Goal: Task Accomplishment & Management: Manage account settings

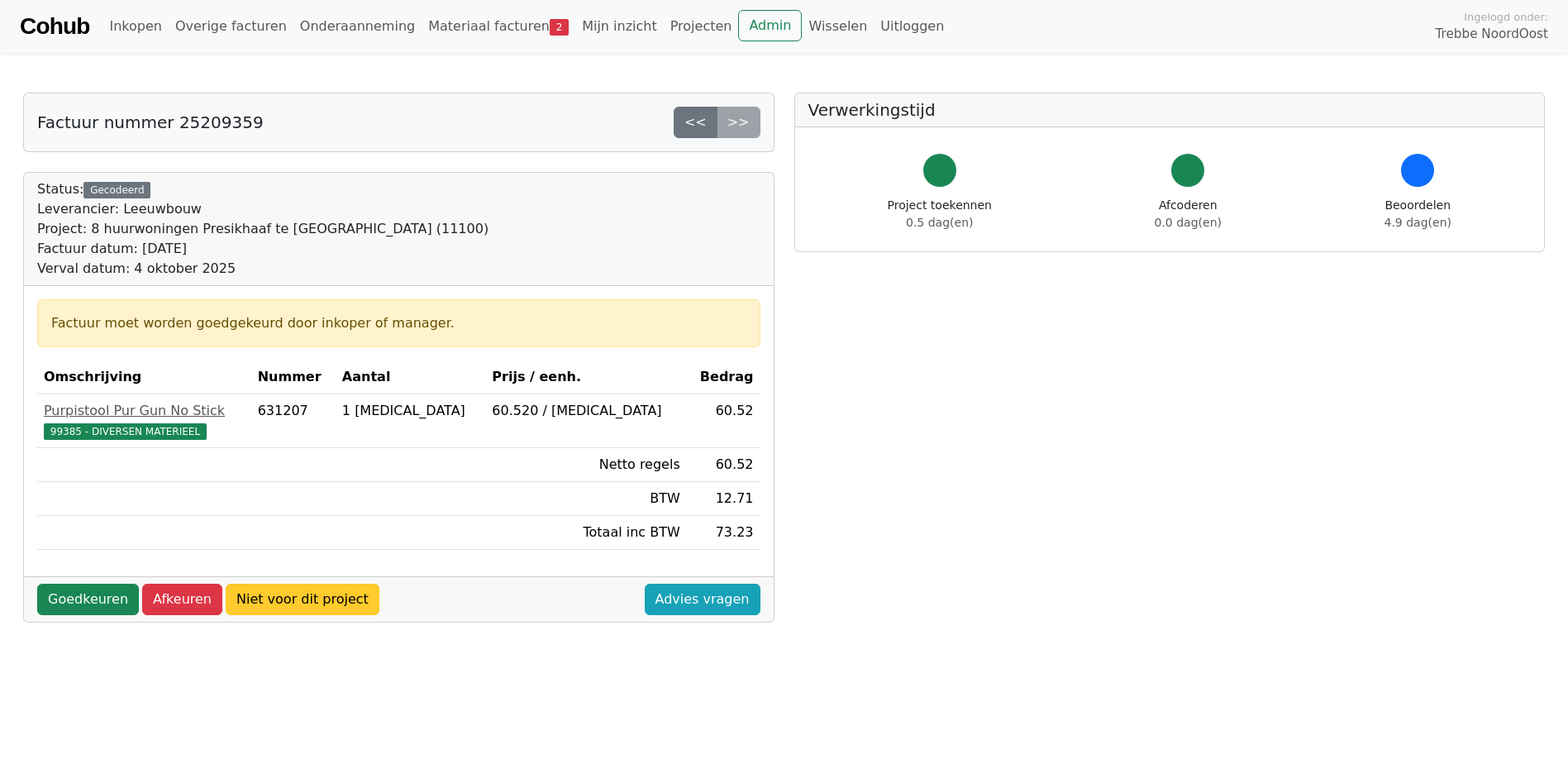
click at [309, 603] on link "Niet voor dit project" at bounding box center [303, 599] width 154 height 31
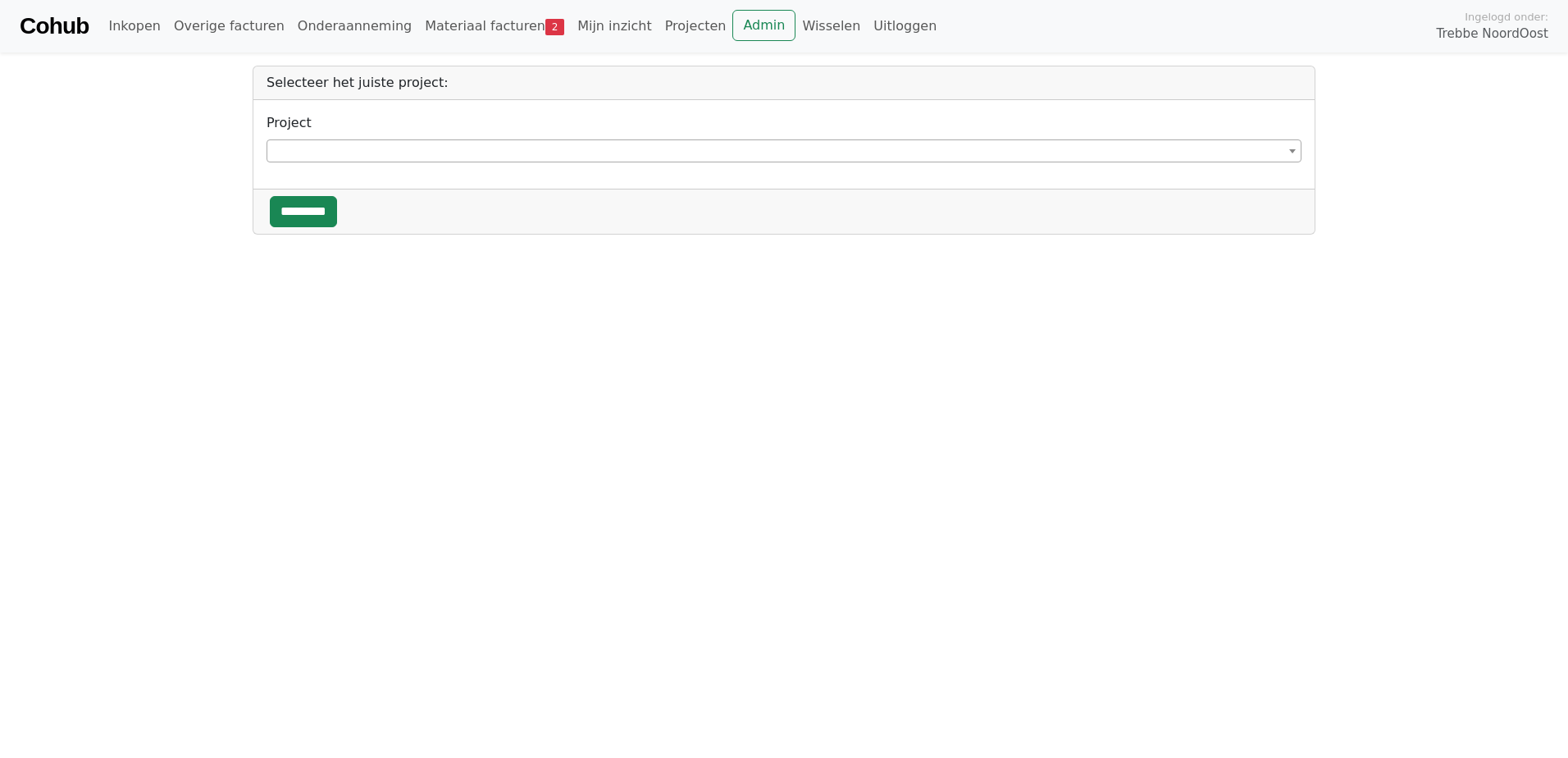
click at [1288, 151] on span at bounding box center [1292, 151] width 17 height 22
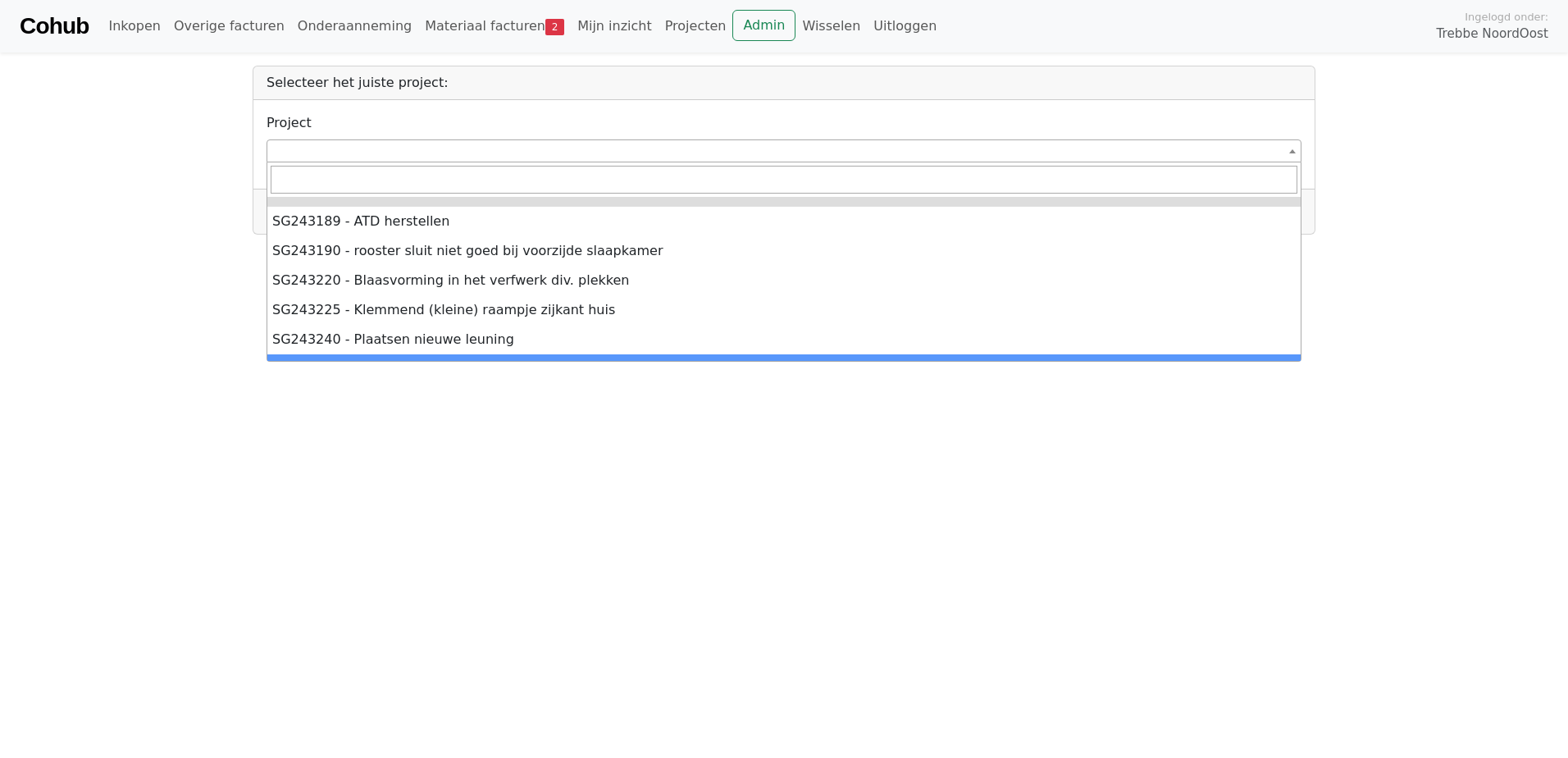
click at [539, 235] on html "**********" at bounding box center [784, 117] width 1568 height 235
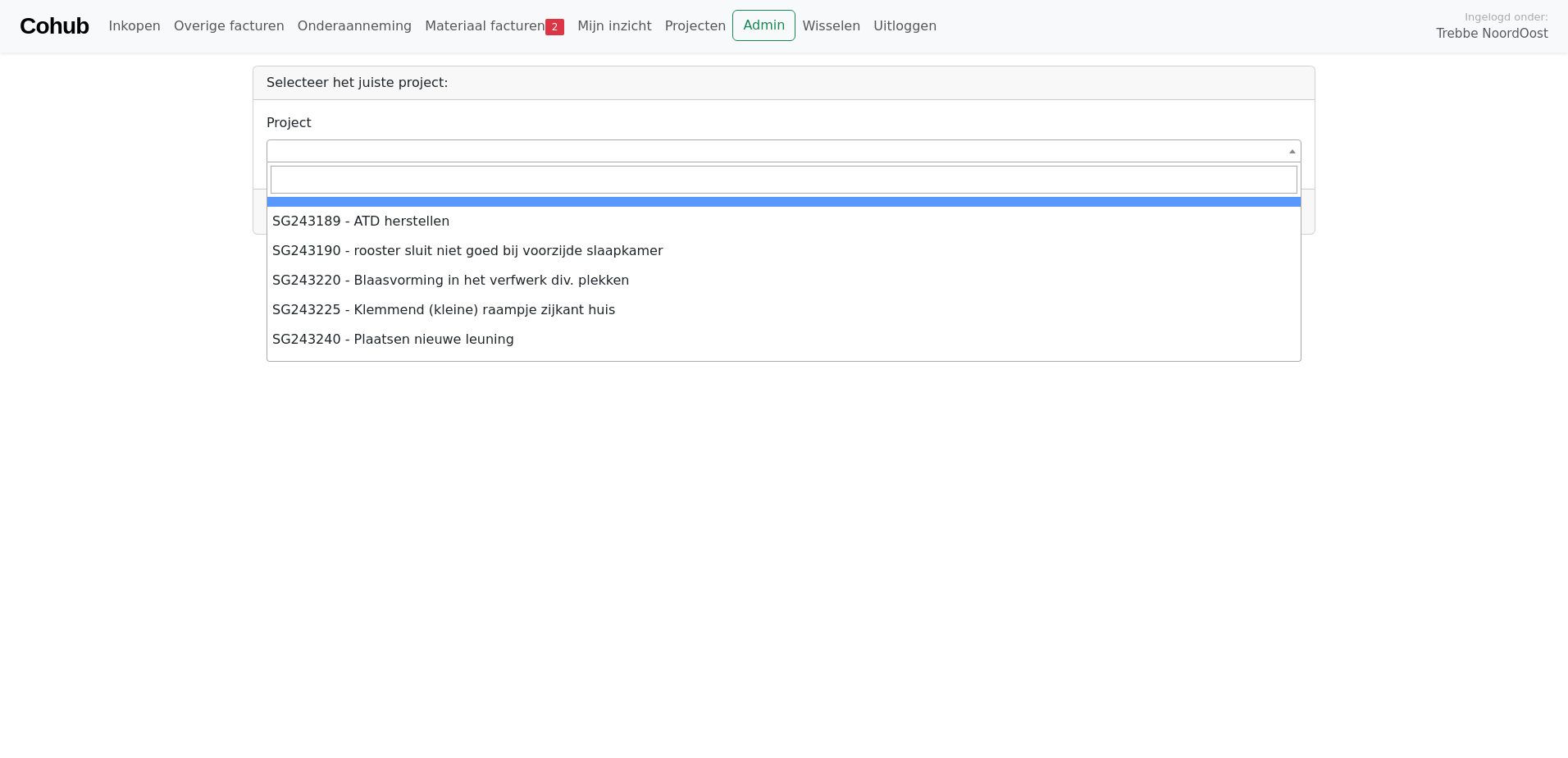
click at [806, 172] on input "search" at bounding box center [784, 180] width 1026 height 28
click at [828, 159] on span at bounding box center [784, 151] width 1035 height 23
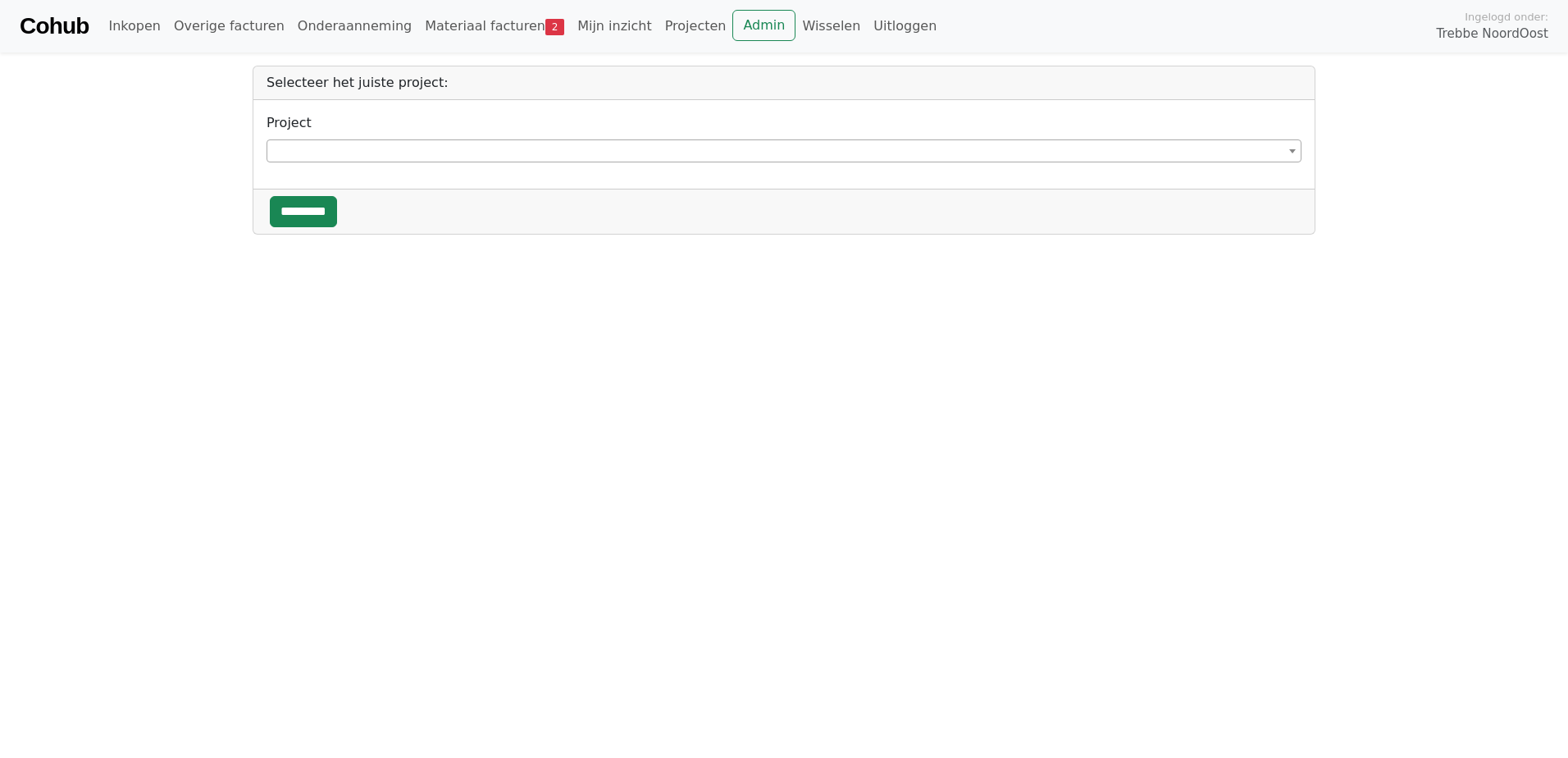
click at [379, 140] on span at bounding box center [784, 151] width 1035 height 23
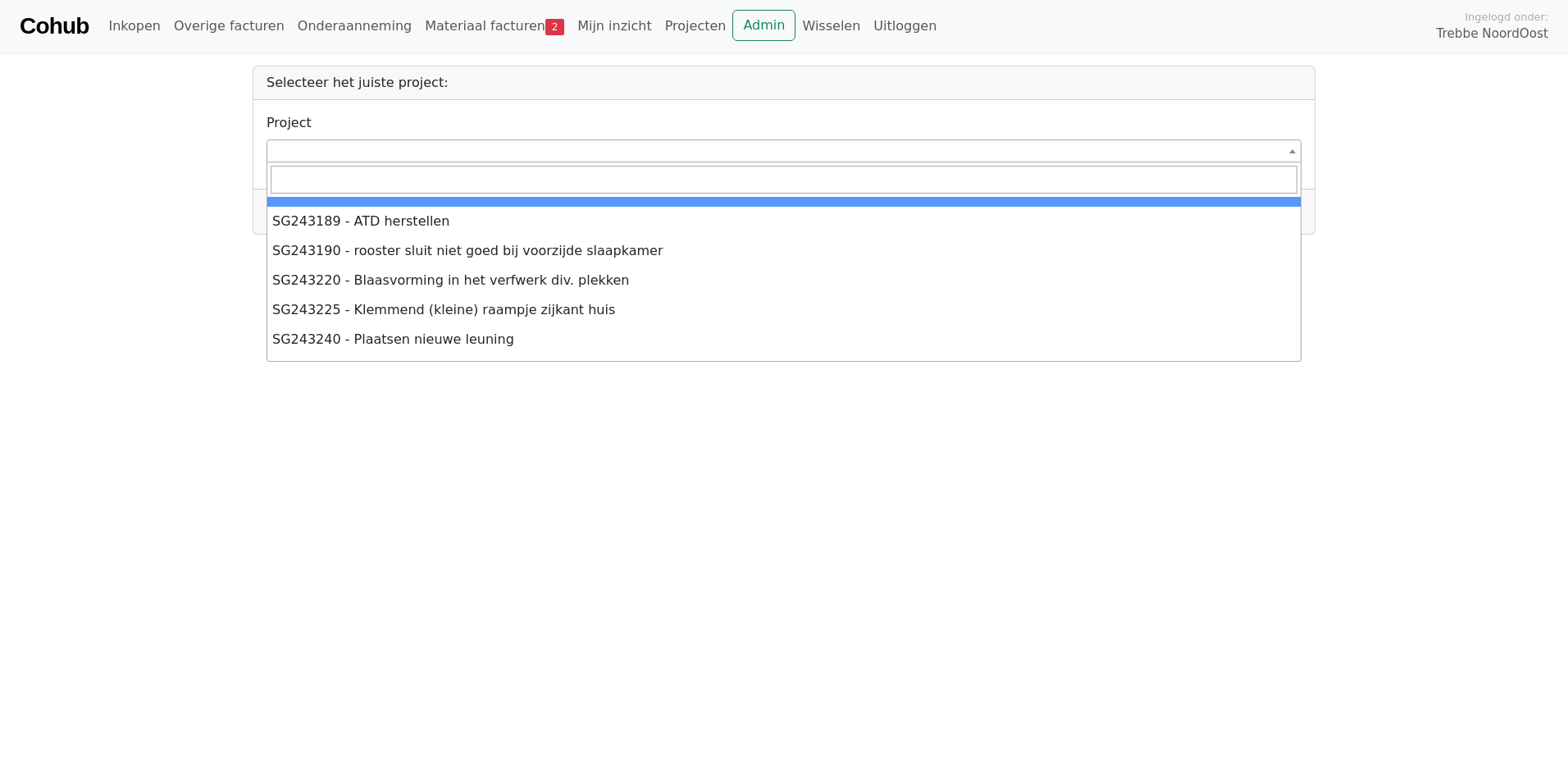
click at [392, 152] on span at bounding box center [784, 151] width 1035 height 23
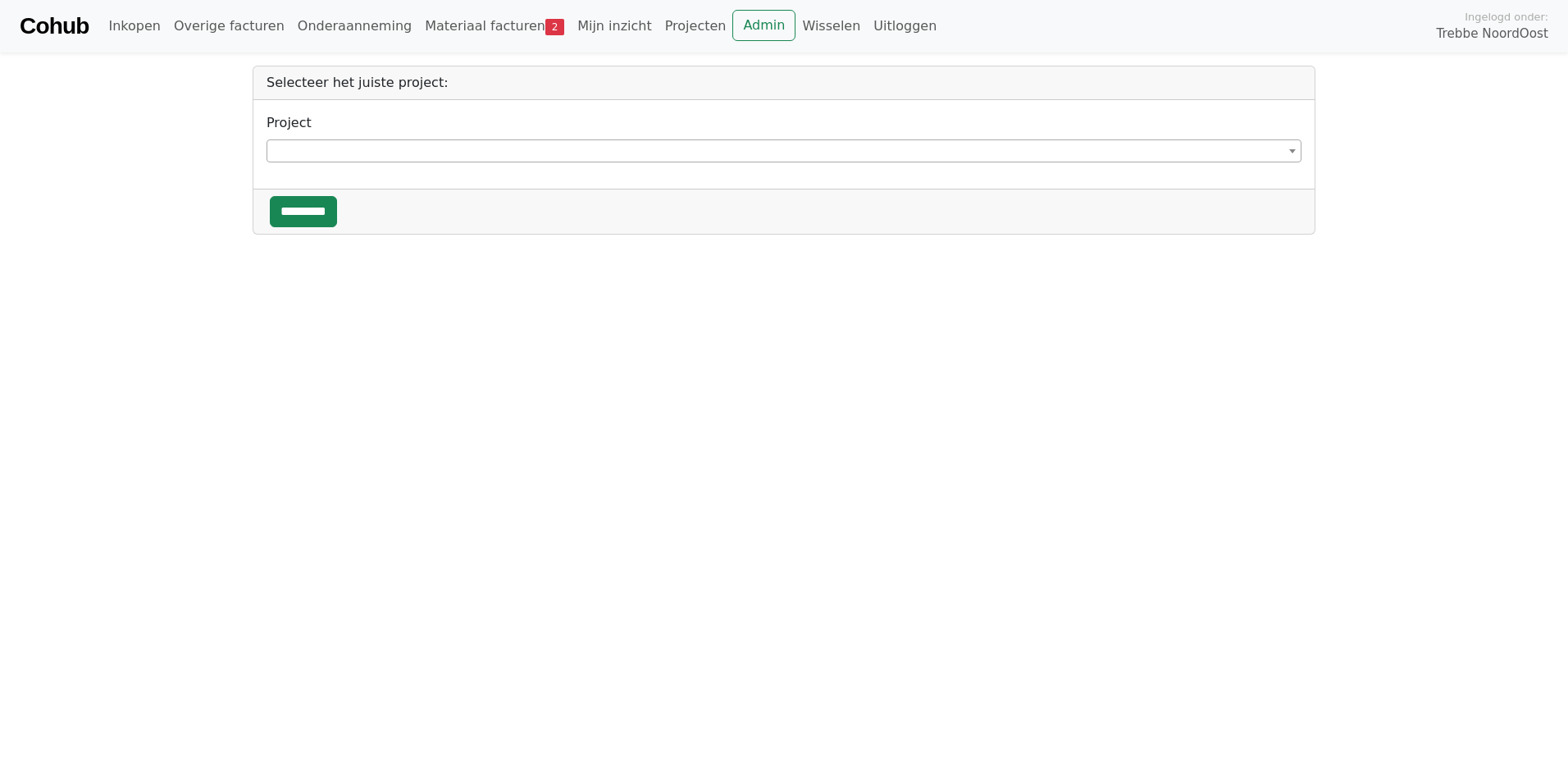
click at [392, 152] on span at bounding box center [784, 151] width 1035 height 23
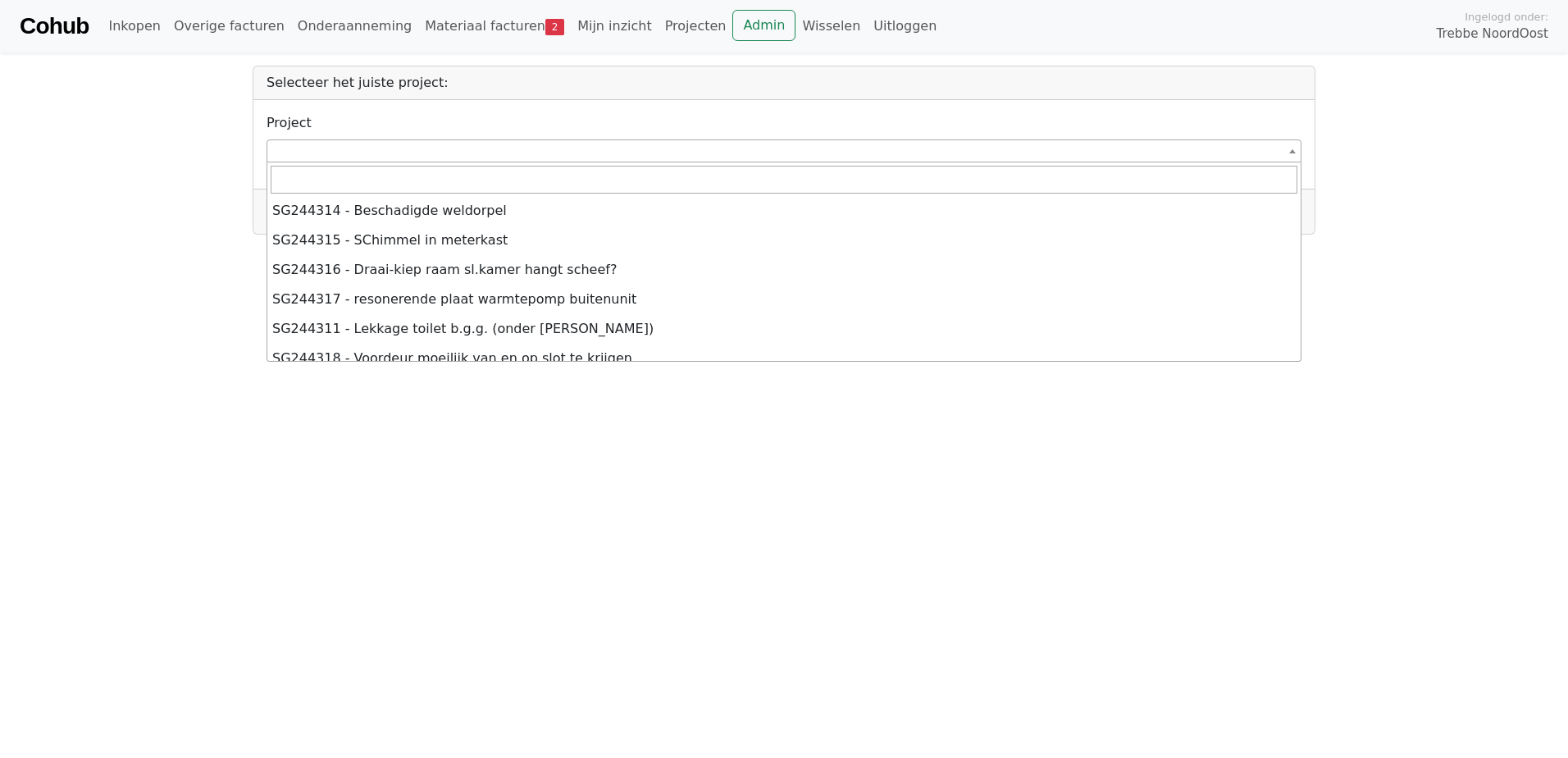
scroll to position [10064, 0]
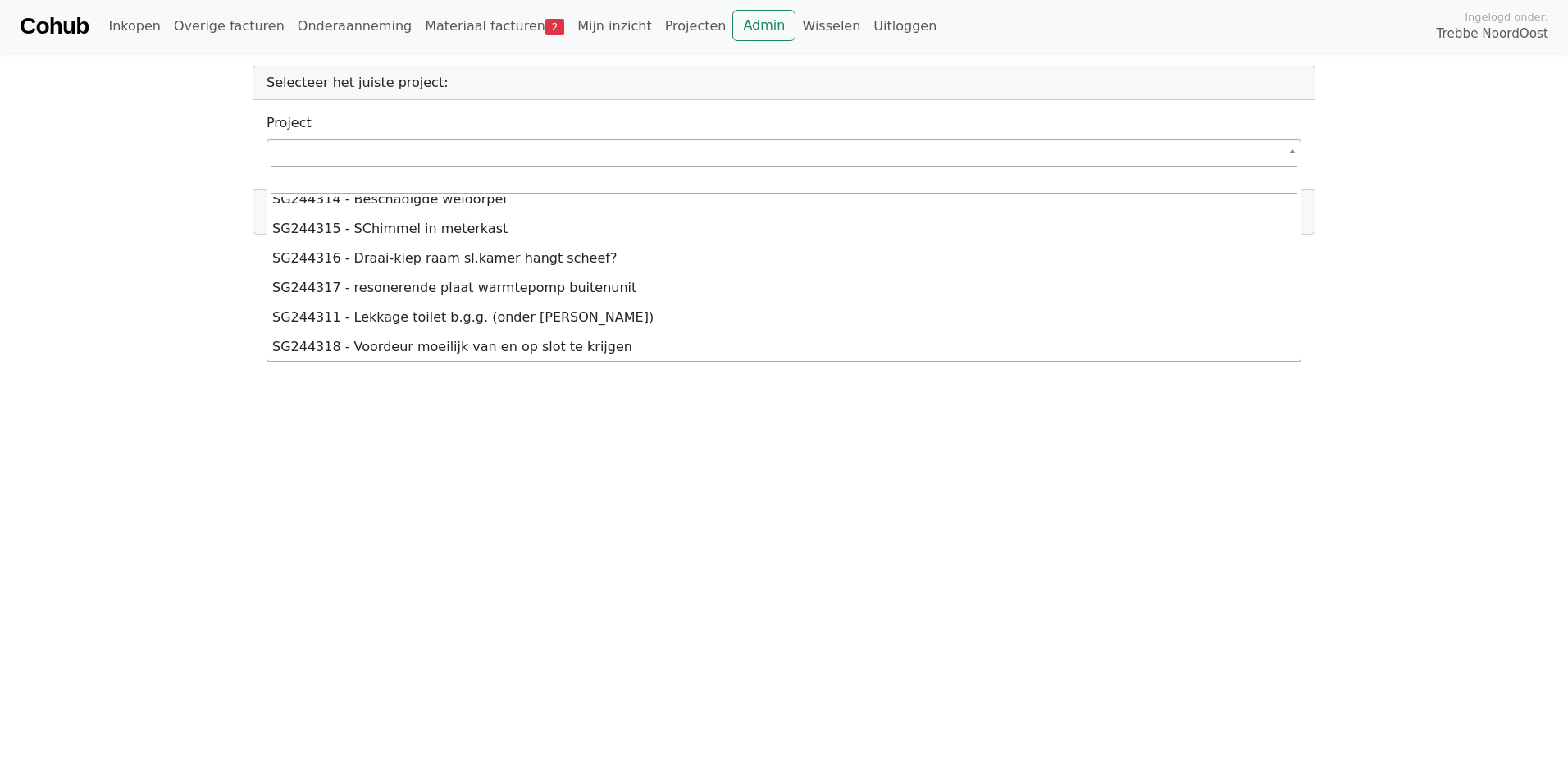
click at [1203, 235] on html "**********" at bounding box center [784, 117] width 1568 height 235
click at [1284, 150] on span at bounding box center [1292, 151] width 17 height 22
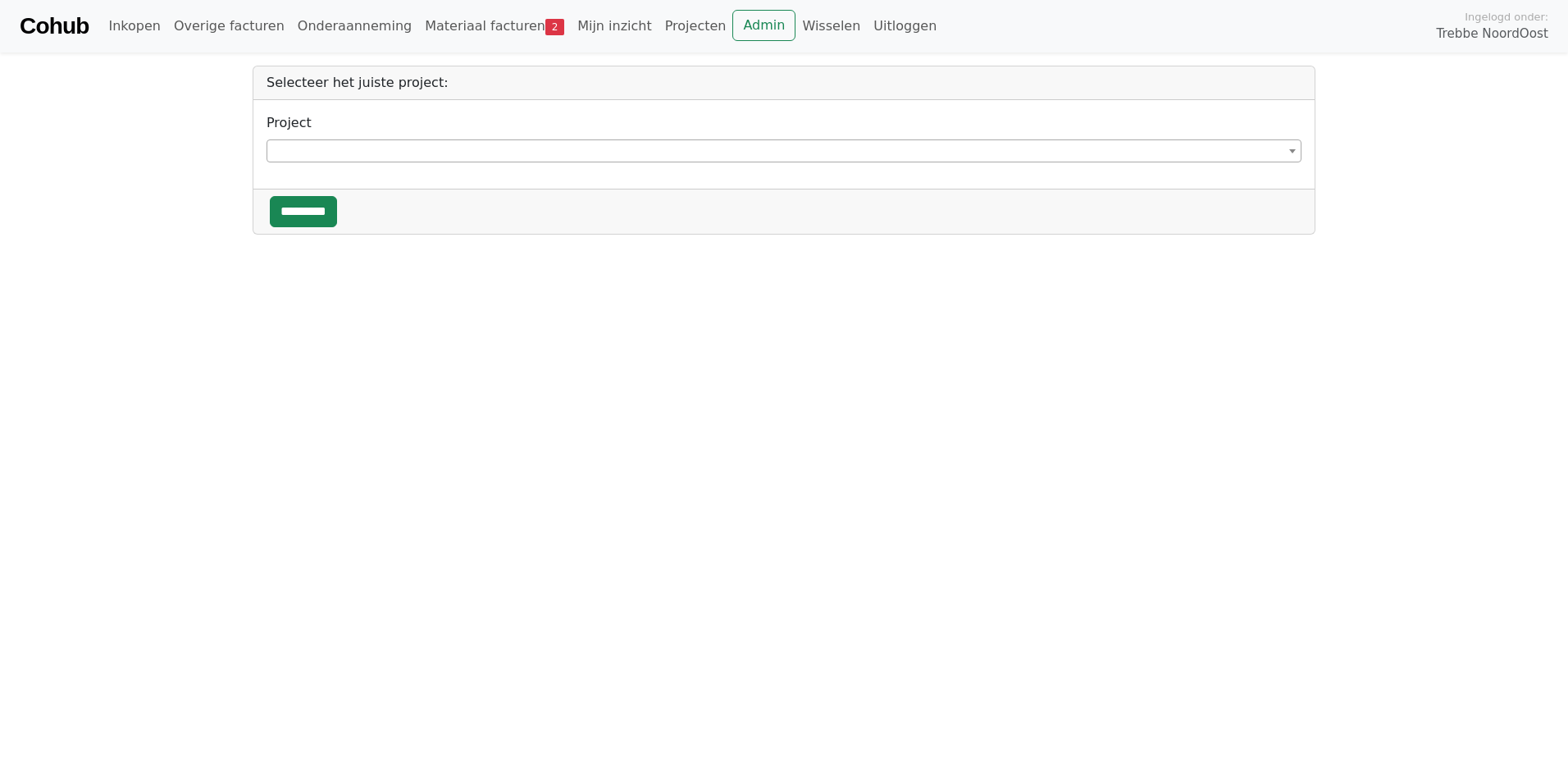
click at [455, 74] on div "Selecteer het juiste project:" at bounding box center [784, 83] width 1061 height 34
click at [460, 74] on div "Selecteer het juiste project:" at bounding box center [784, 83] width 1061 height 34
click at [412, 150] on span at bounding box center [784, 151] width 1035 height 23
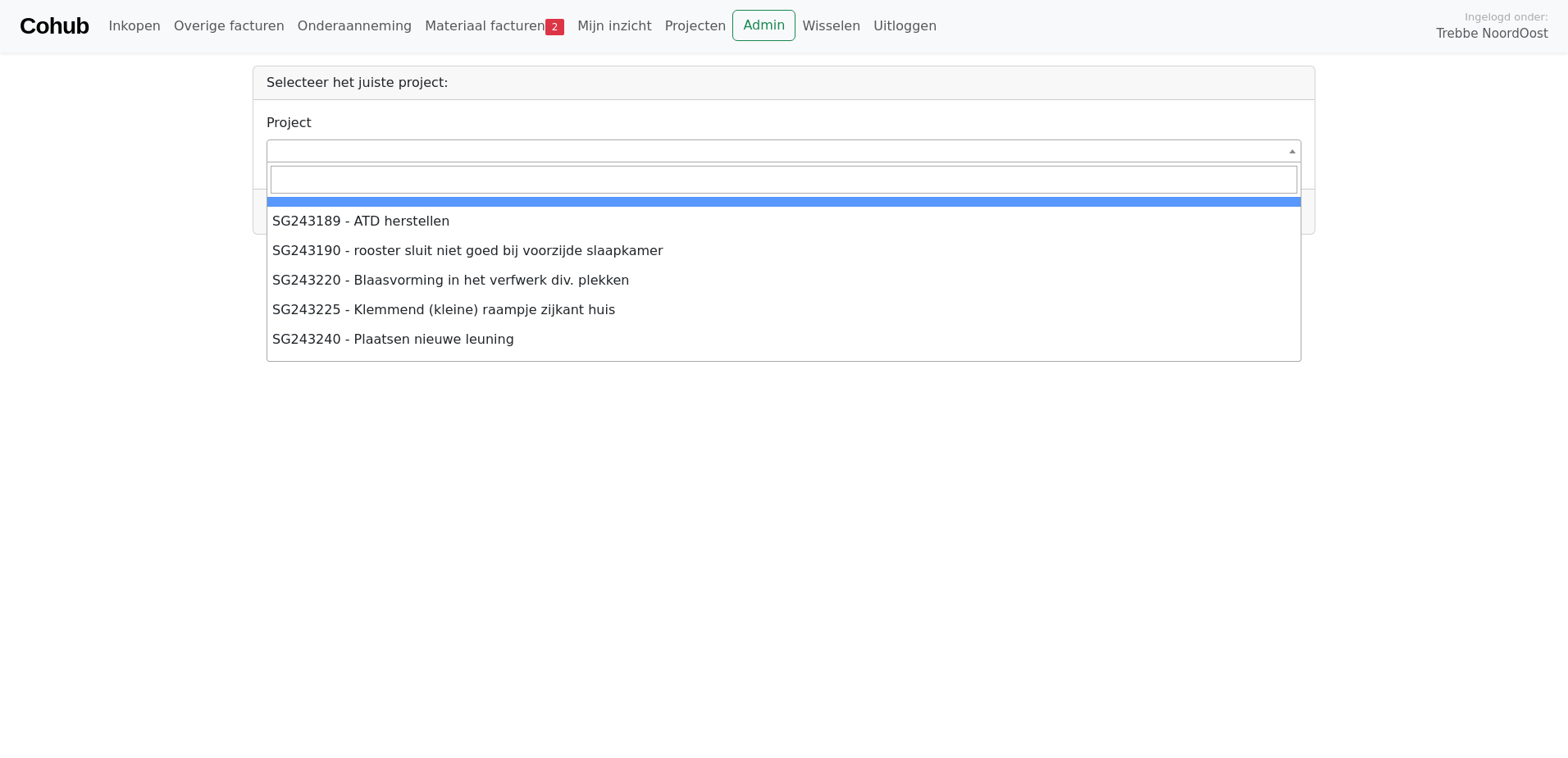
click at [412, 150] on span at bounding box center [784, 151] width 1035 height 23
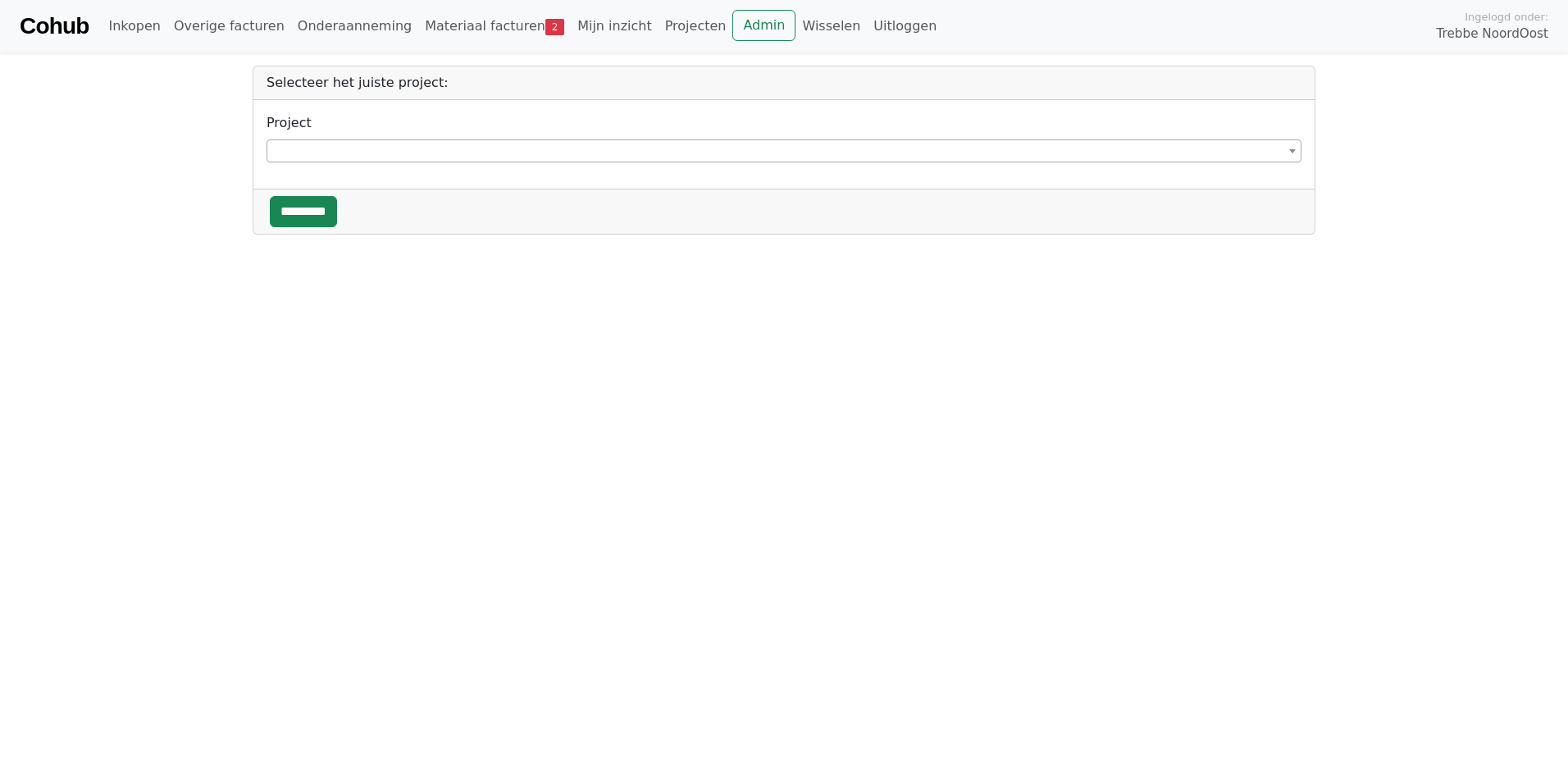
click at [402, 146] on span at bounding box center [784, 151] width 1035 height 23
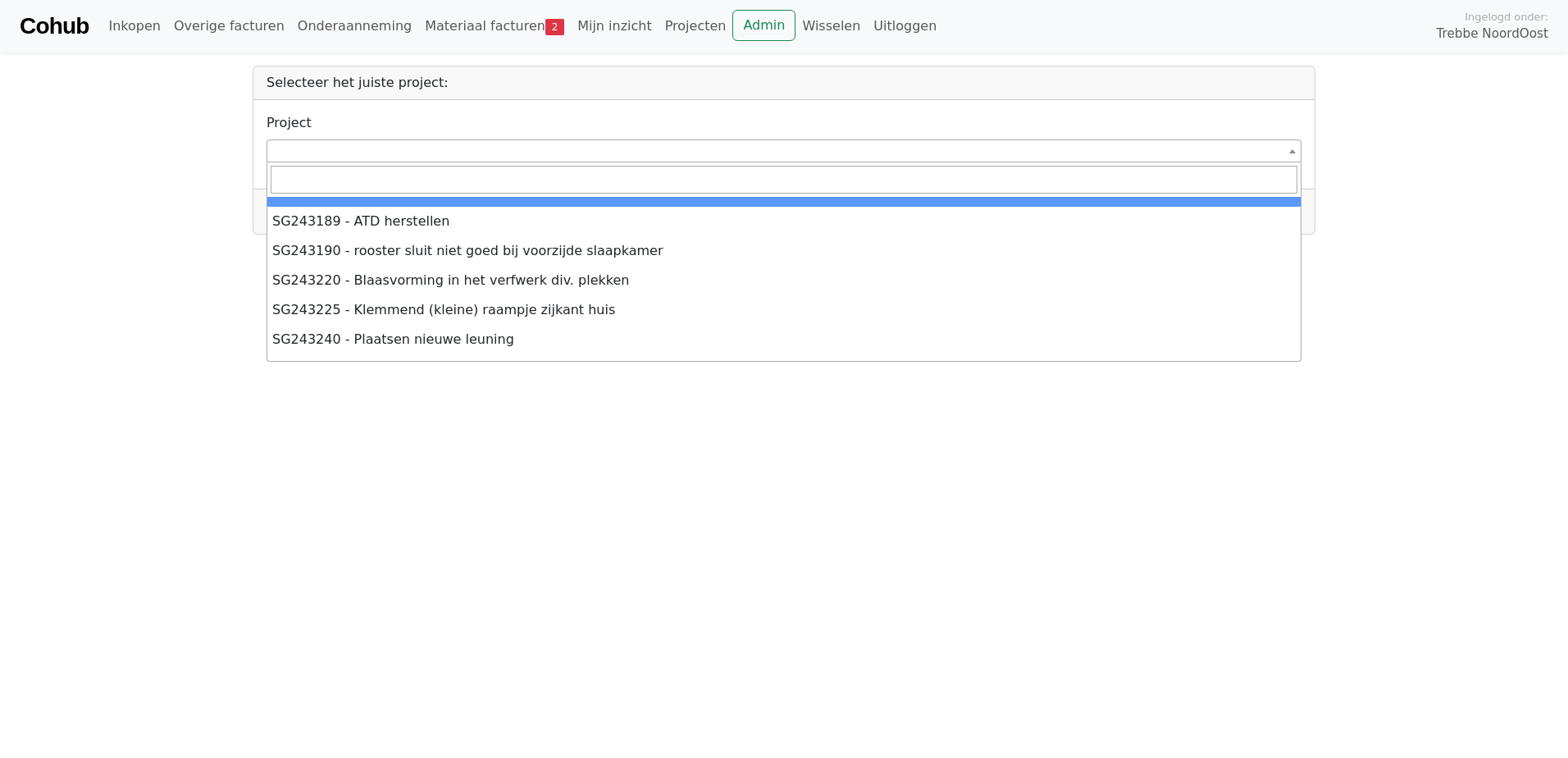
click at [1292, 149] on span at bounding box center [1292, 151] width 17 height 22
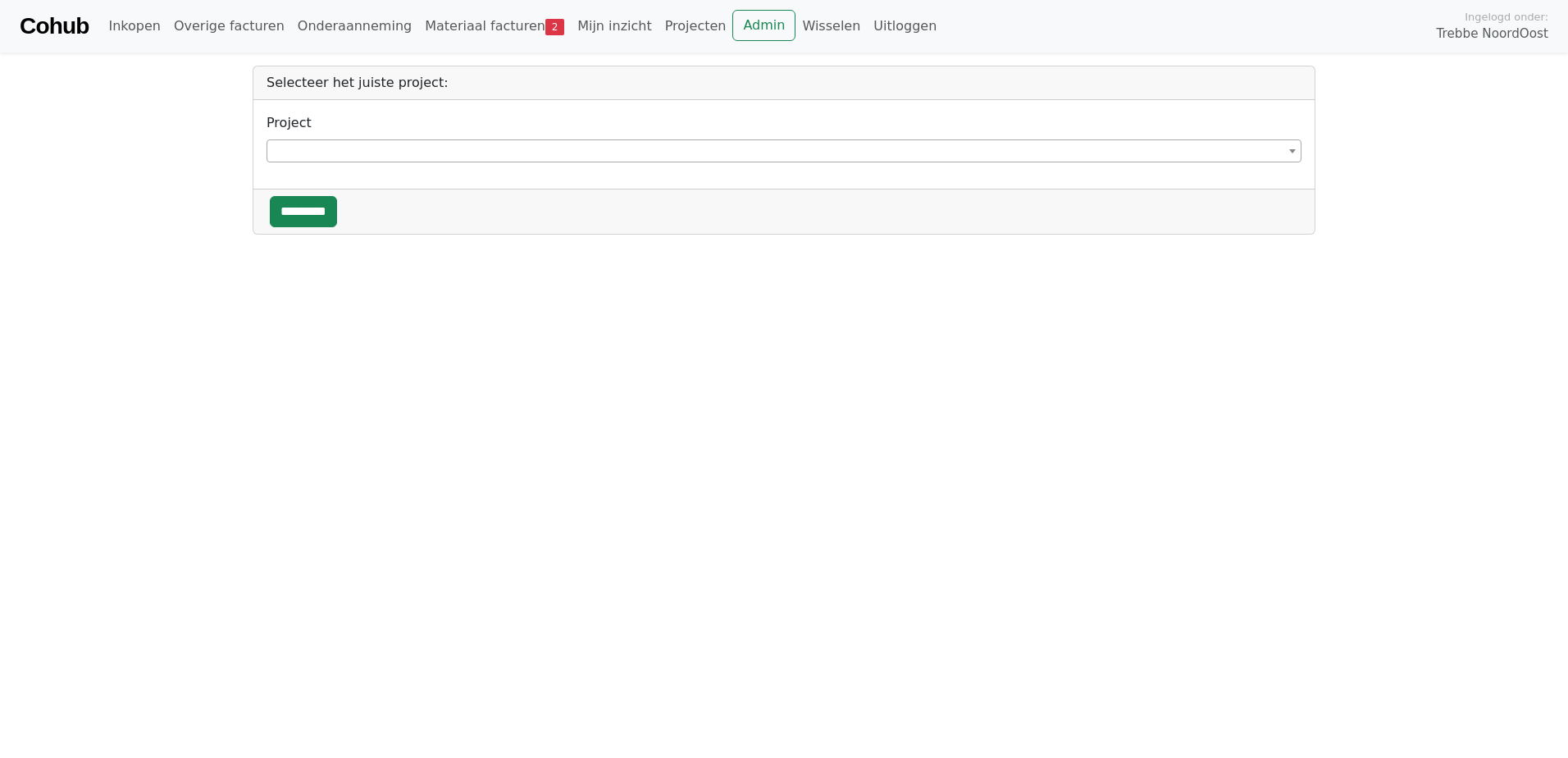
click at [1292, 149] on span at bounding box center [1292, 151] width 17 height 22
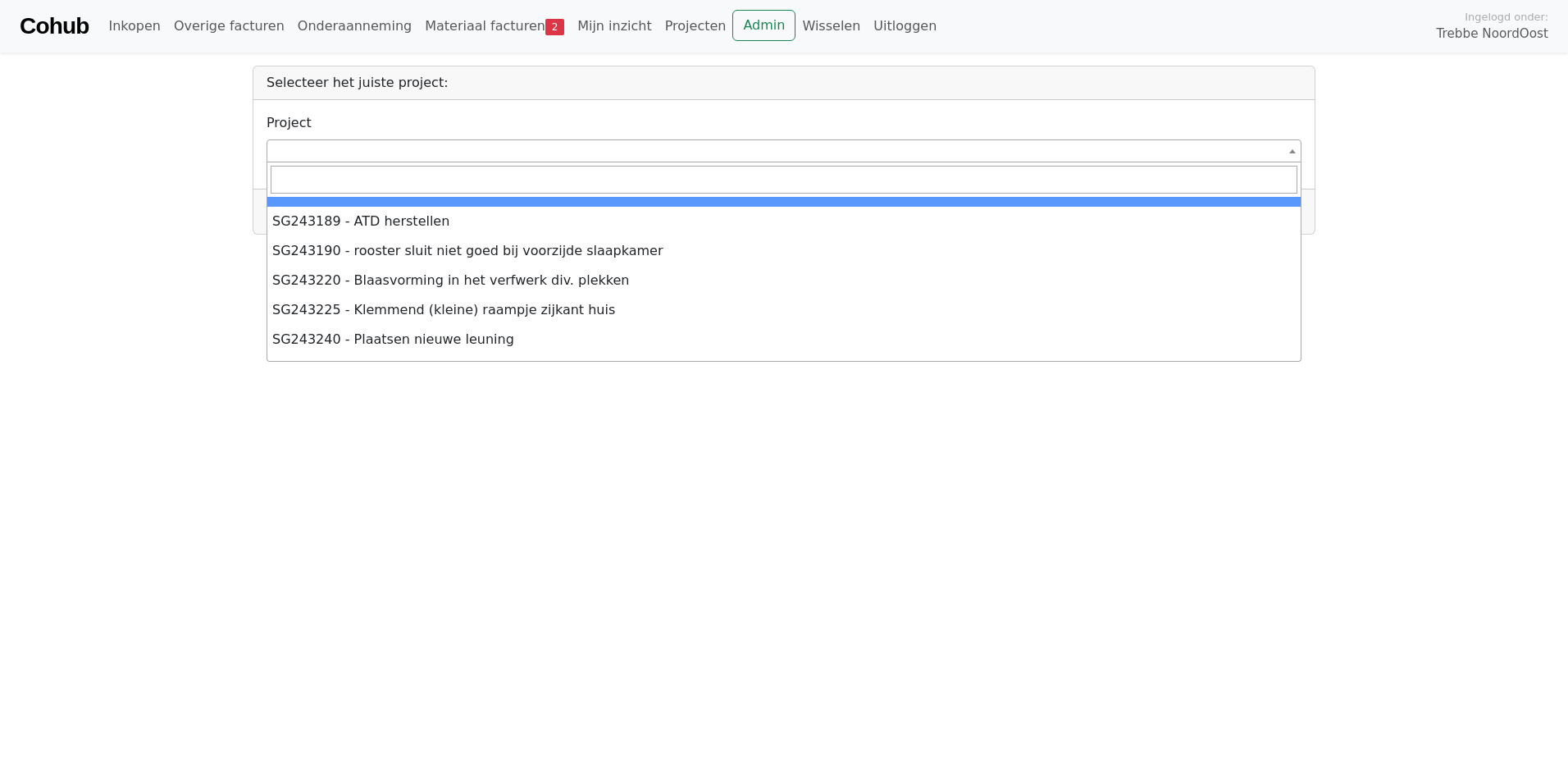
click at [1035, 160] on span at bounding box center [784, 151] width 1035 height 23
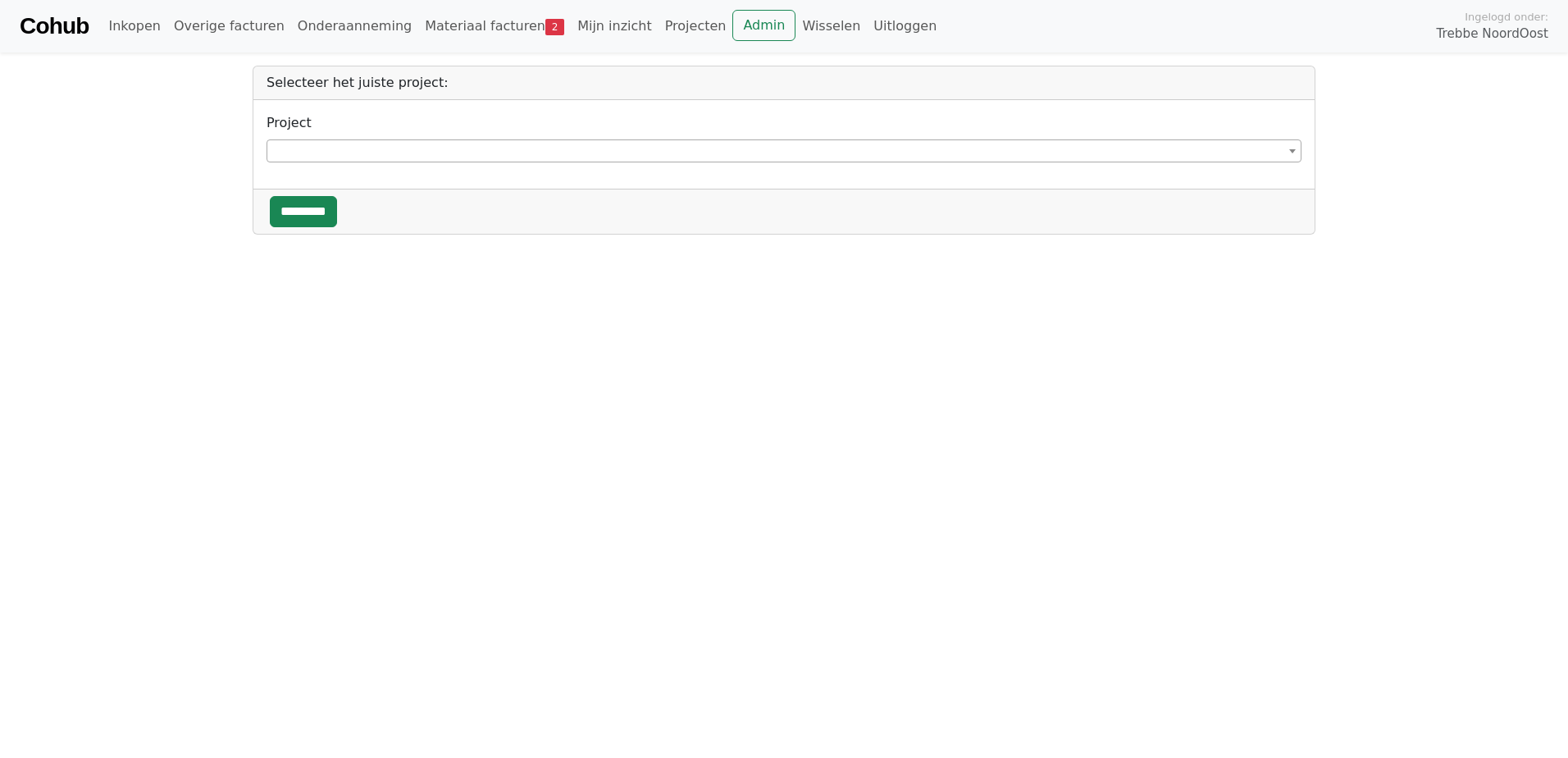
click at [1004, 147] on span at bounding box center [784, 151] width 1035 height 23
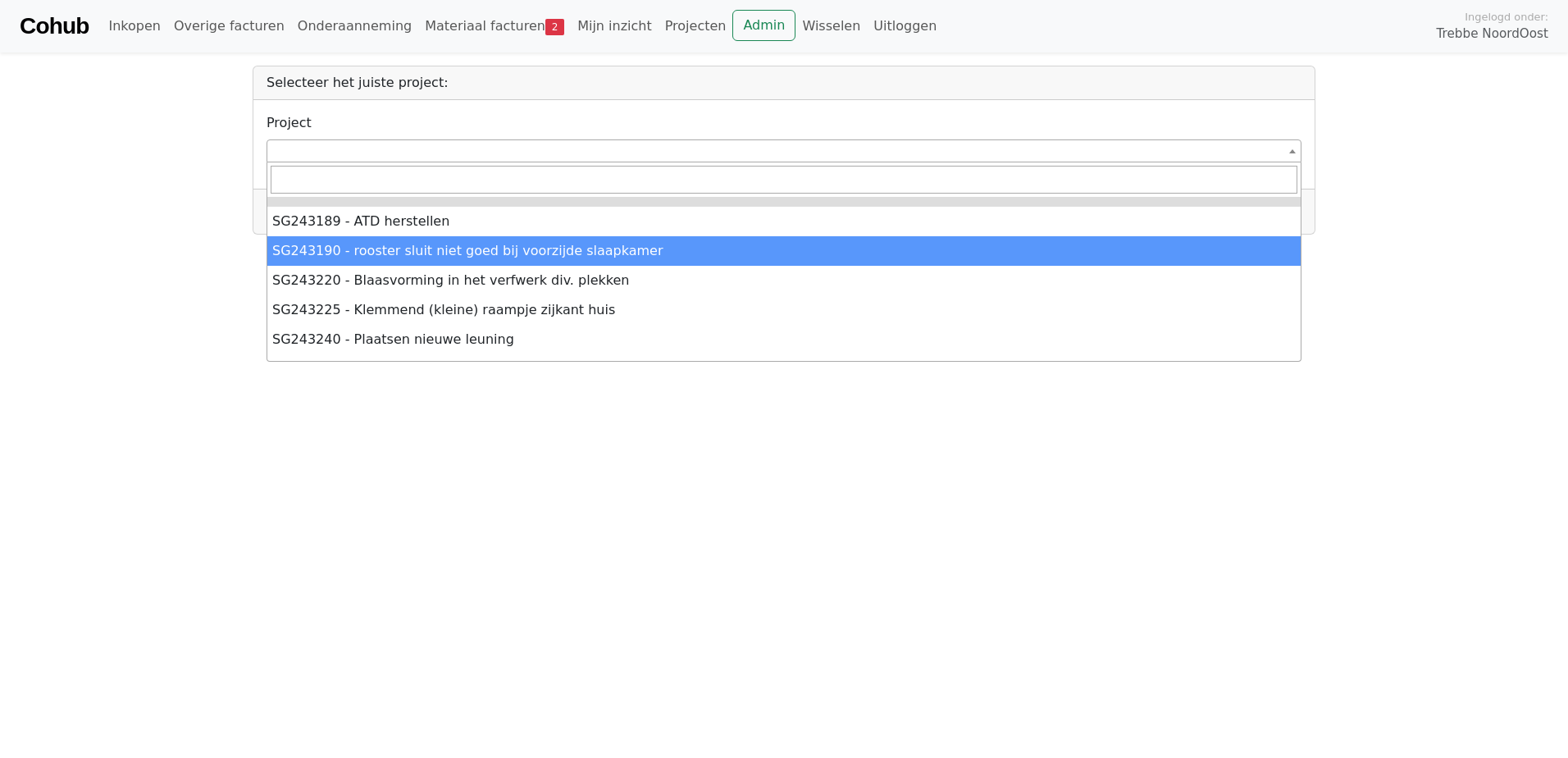
click at [1417, 195] on body "**********" at bounding box center [784, 117] width 1568 height 235
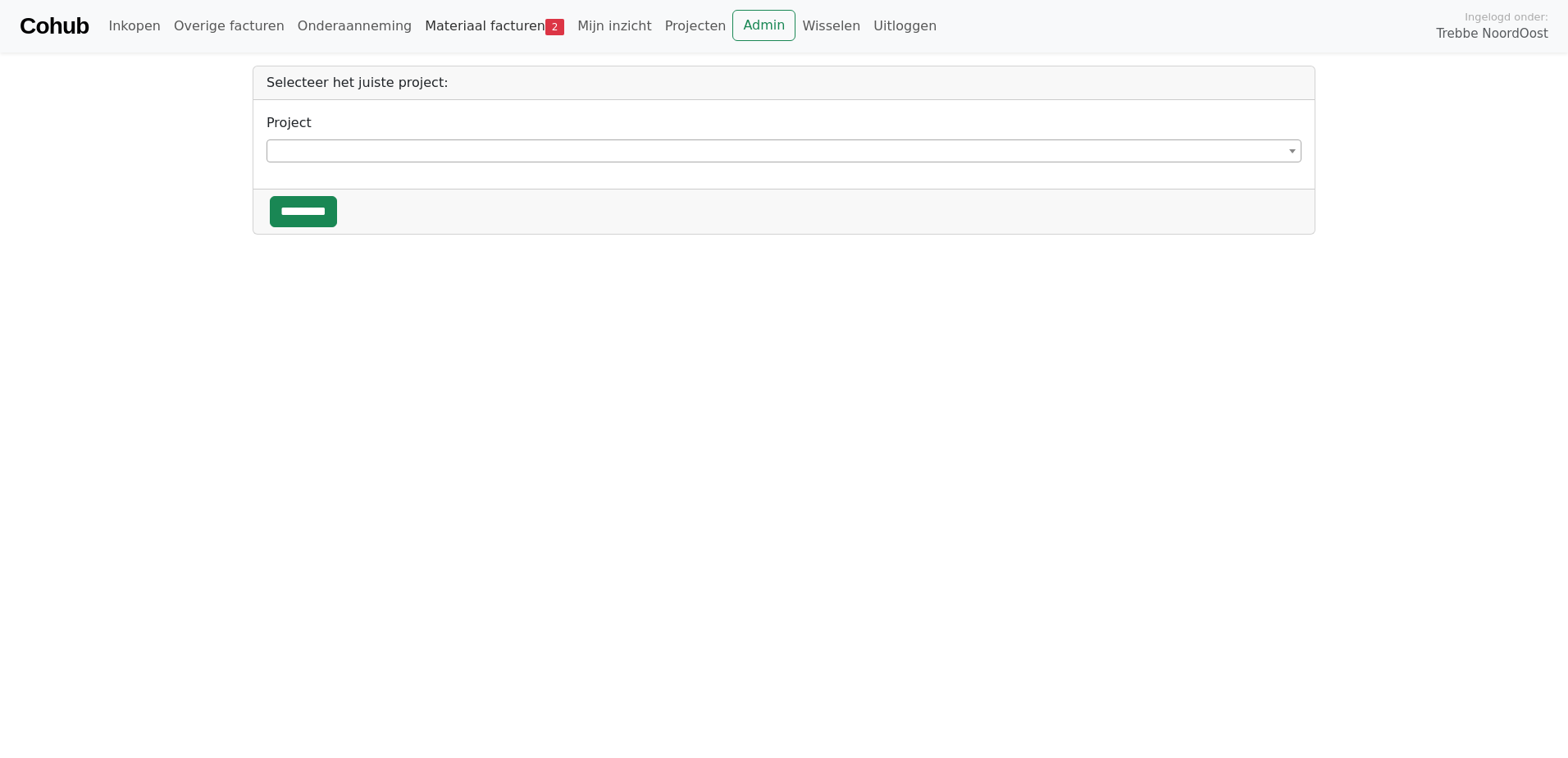
click at [471, 19] on link "Materiaal facturen 2" at bounding box center [495, 26] width 153 height 33
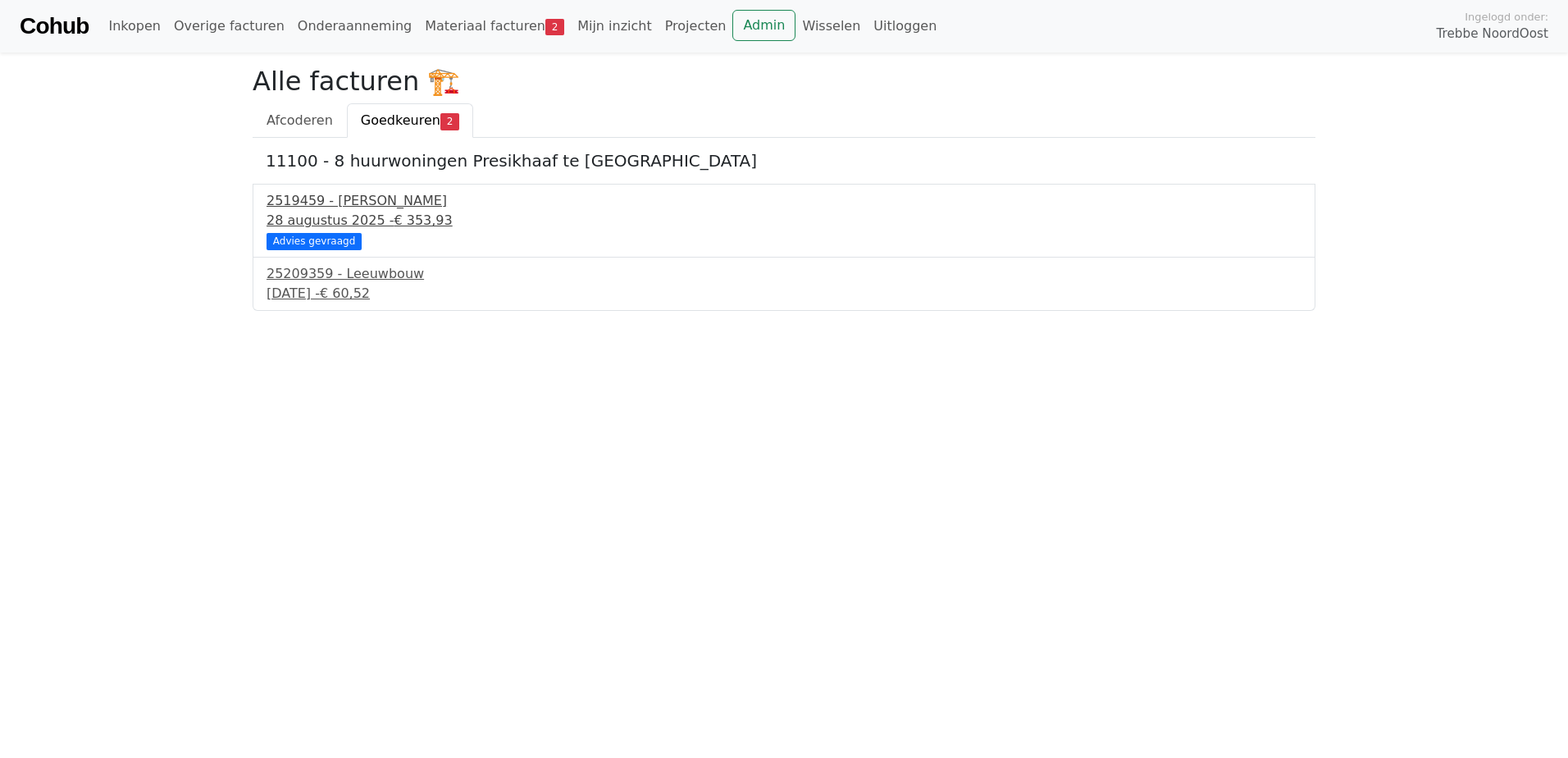
click at [327, 239] on div "Advies gevraagd" at bounding box center [314, 241] width 95 height 17
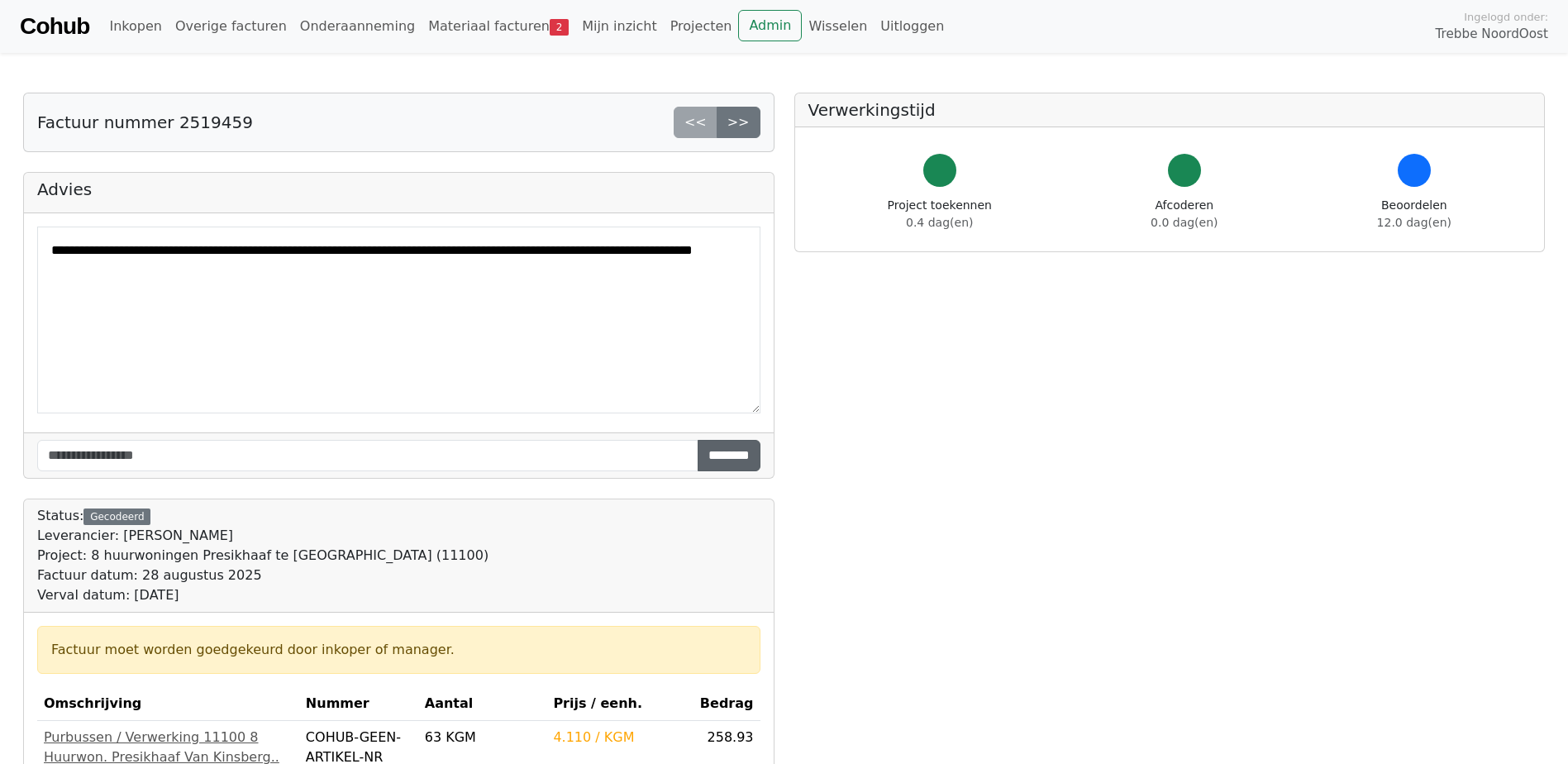
click at [743, 457] on input "********" at bounding box center [729, 455] width 63 height 31
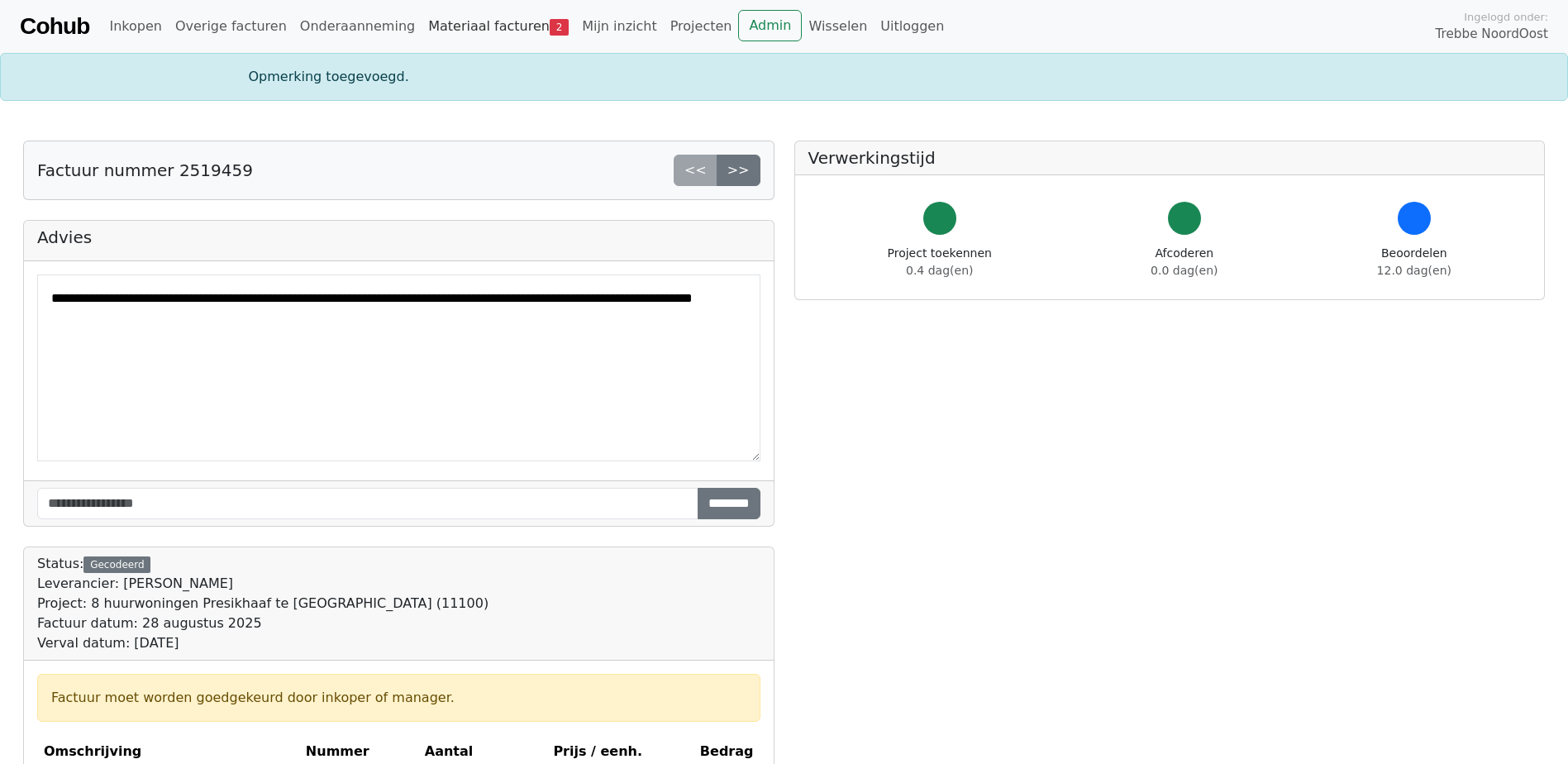
click at [477, 25] on link "Materiaal facturen 2" at bounding box center [499, 26] width 154 height 33
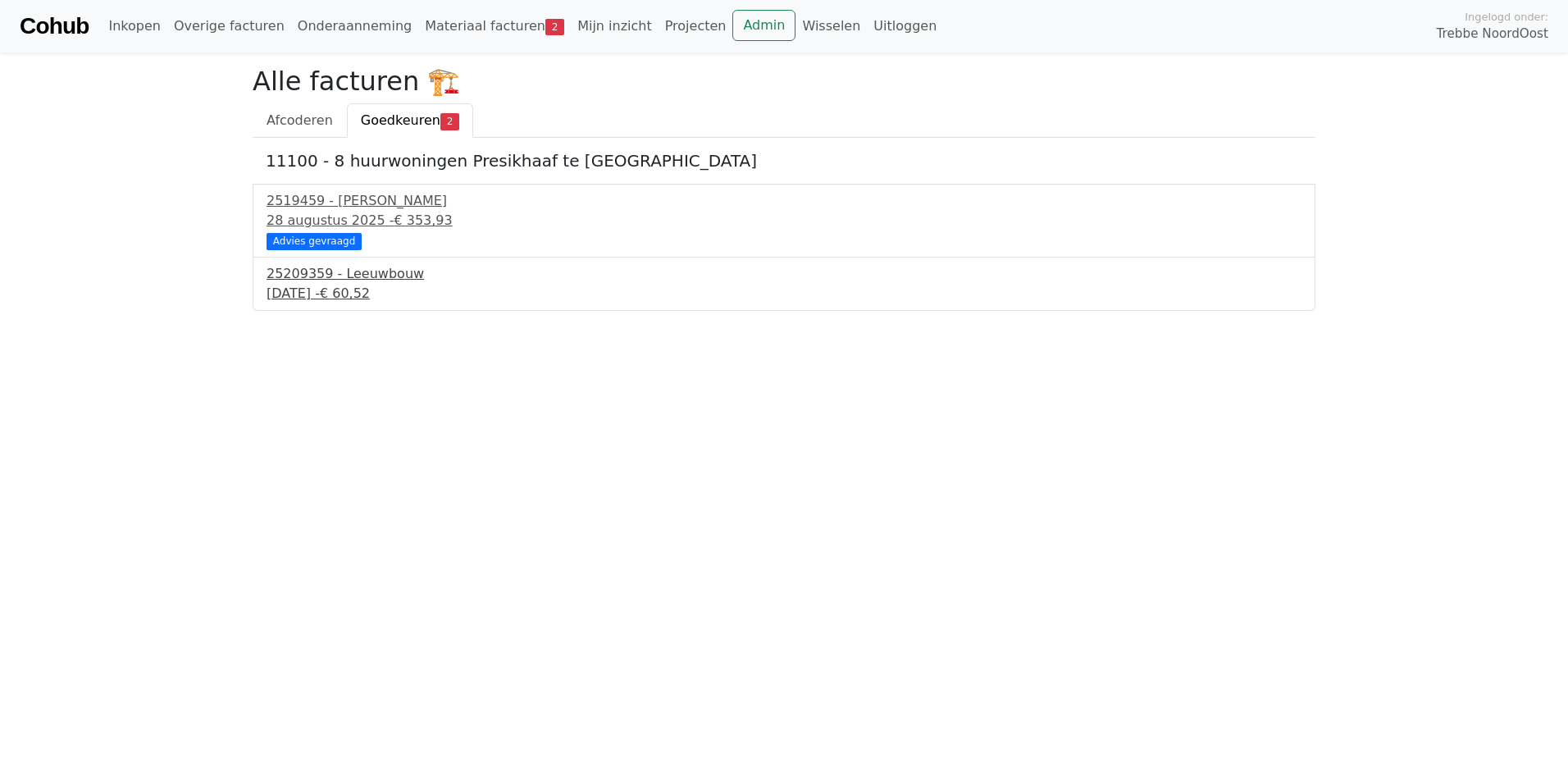
click at [339, 287] on div "[DATE] - € 60,52" at bounding box center [784, 294] width 1035 height 20
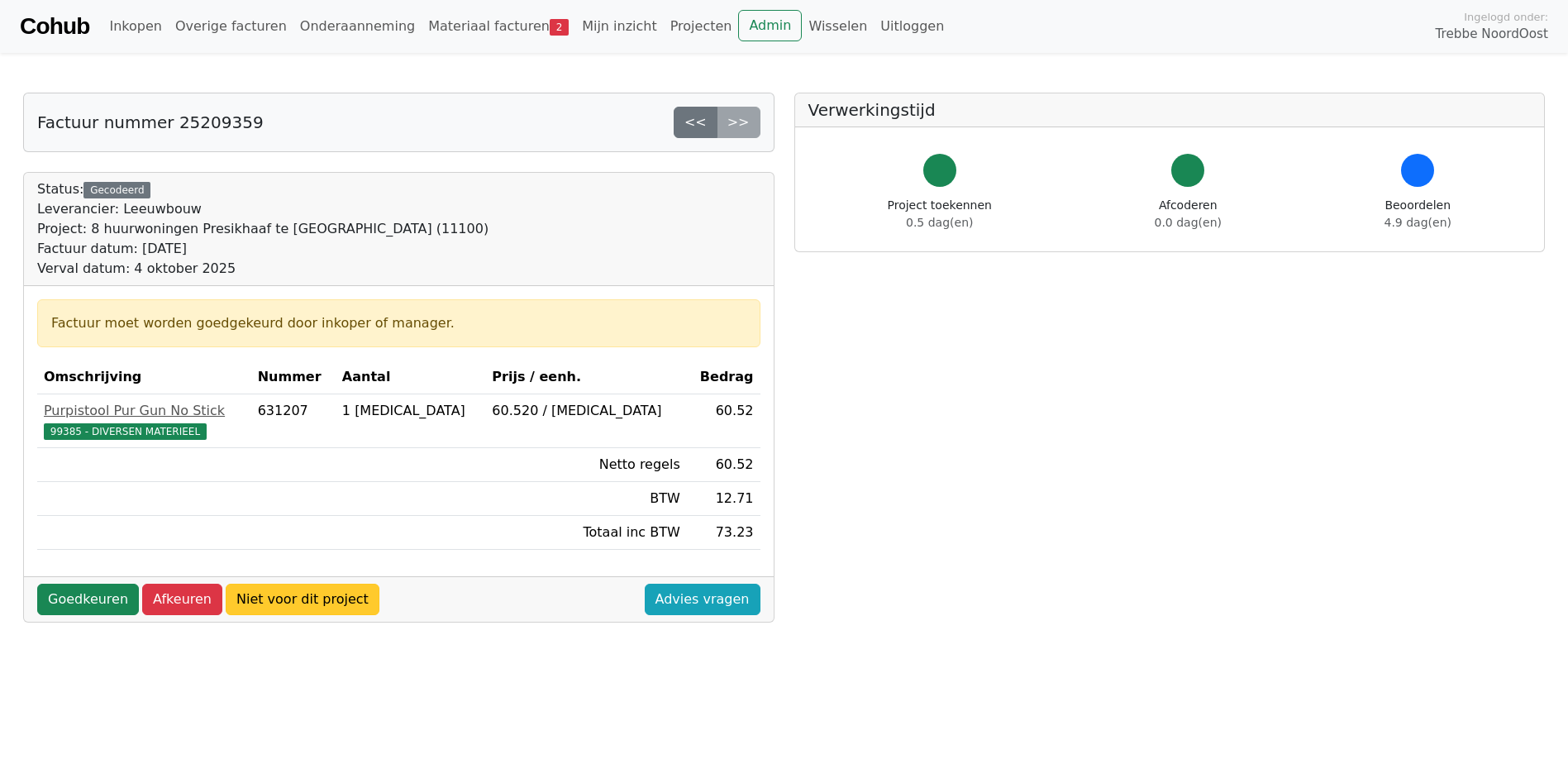
click at [309, 595] on link "Niet voor dit project" at bounding box center [303, 599] width 154 height 31
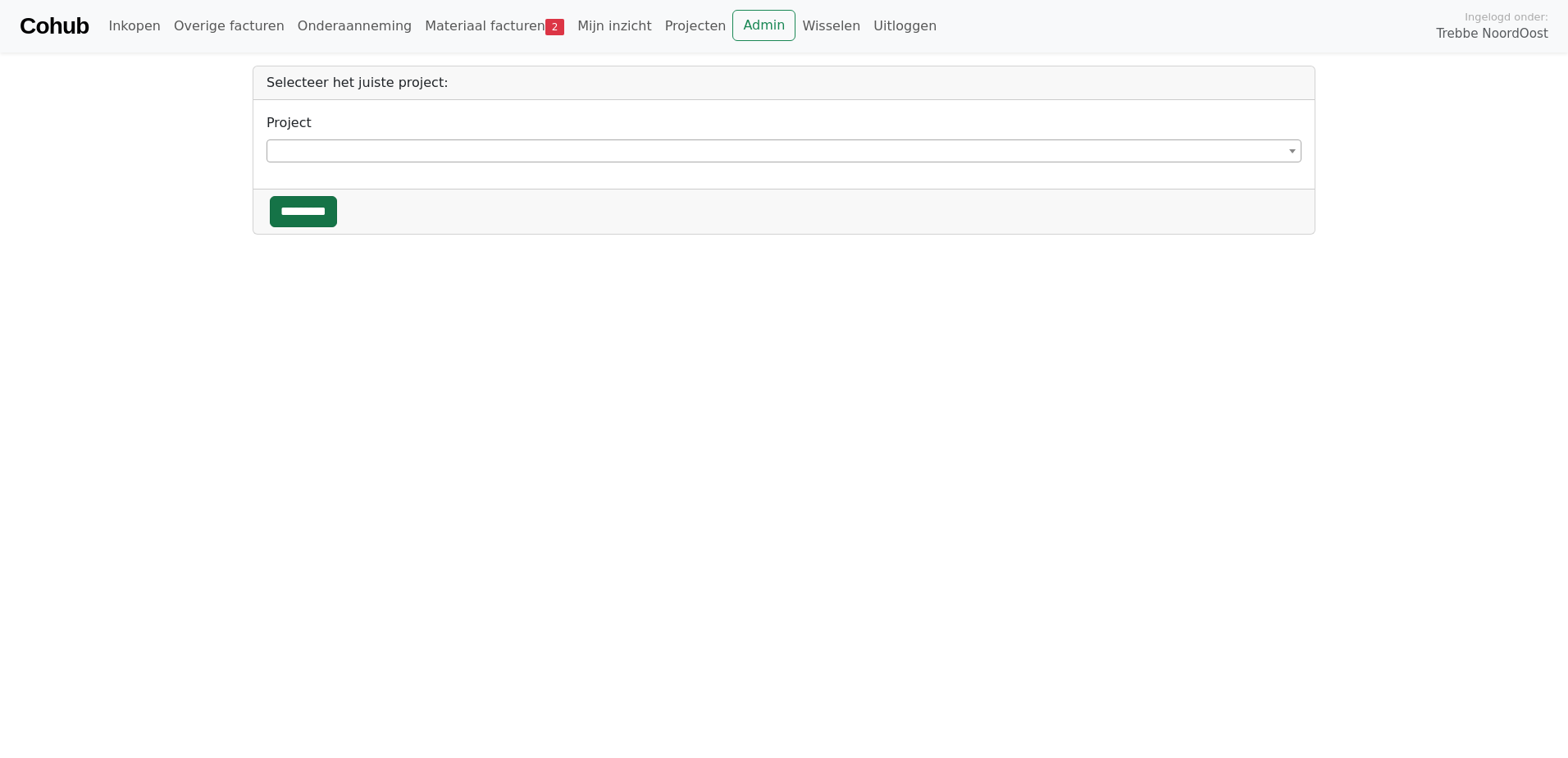
click at [311, 206] on input "*********" at bounding box center [303, 211] width 67 height 31
